Goal: Register for event/course

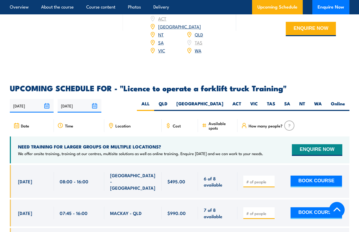
scroll to position [797, 0]
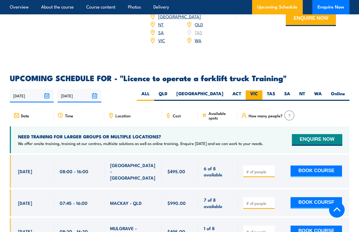
click at [254, 90] on label "VIC" at bounding box center [254, 95] width 17 height 10
click at [258, 90] on input "VIC" at bounding box center [259, 91] width 3 height 3
radio input "true"
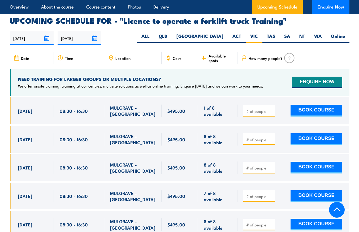
scroll to position [836, 0]
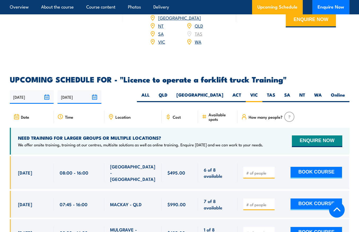
scroll to position [797, 0]
